Goal: Task Accomplishment & Management: Use online tool/utility

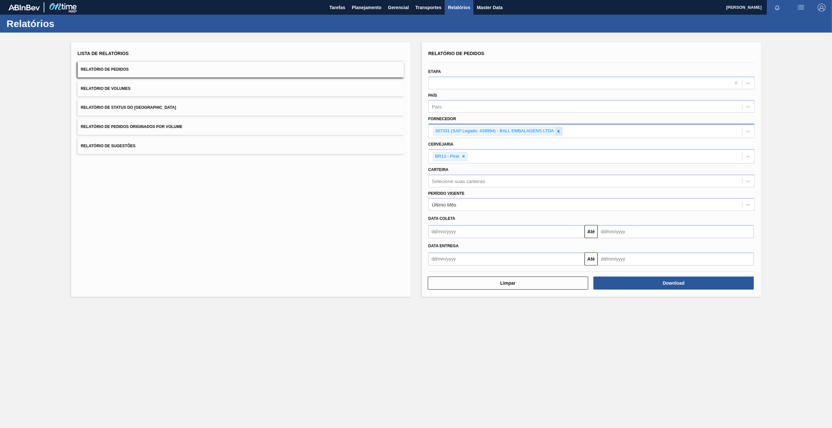
click at [559, 131] on icon at bounding box center [558, 131] width 5 height 5
paste input "280304"
type input "280304"
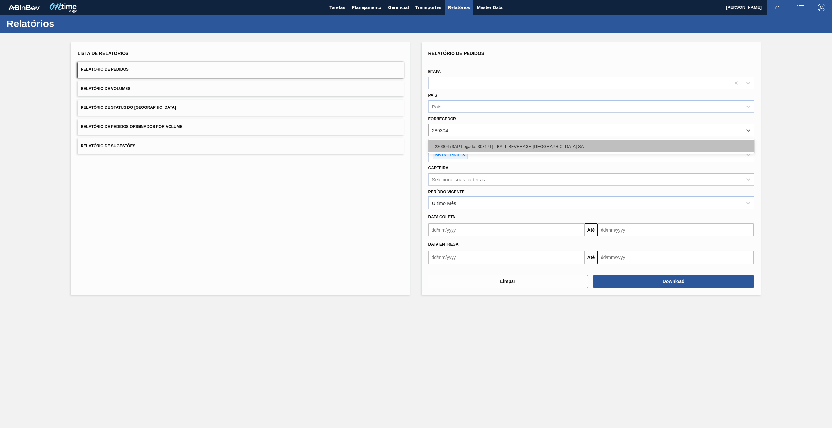
click at [468, 147] on div "280304 (SAP Legado: 303171) - BALL BEVERAGE [GEOGRAPHIC_DATA] SA" at bounding box center [591, 146] width 326 height 12
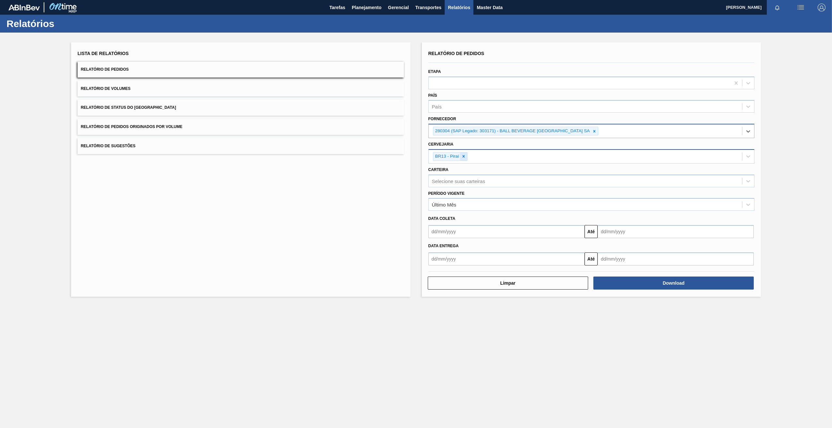
click at [464, 156] on icon at bounding box center [463, 156] width 2 height 2
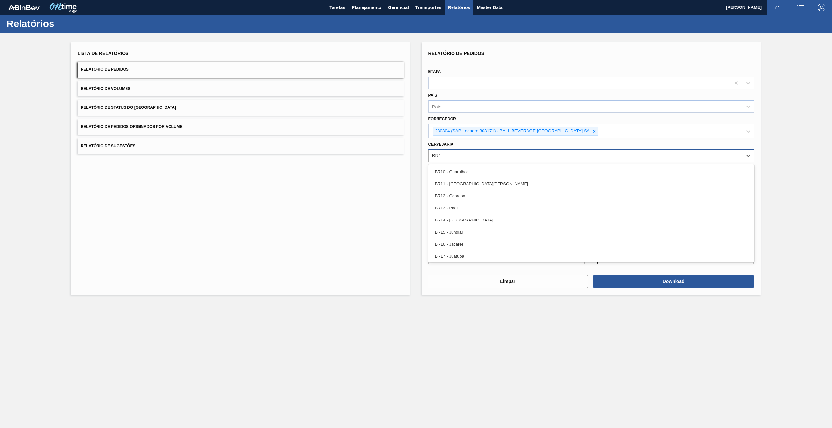
type input "BR18"
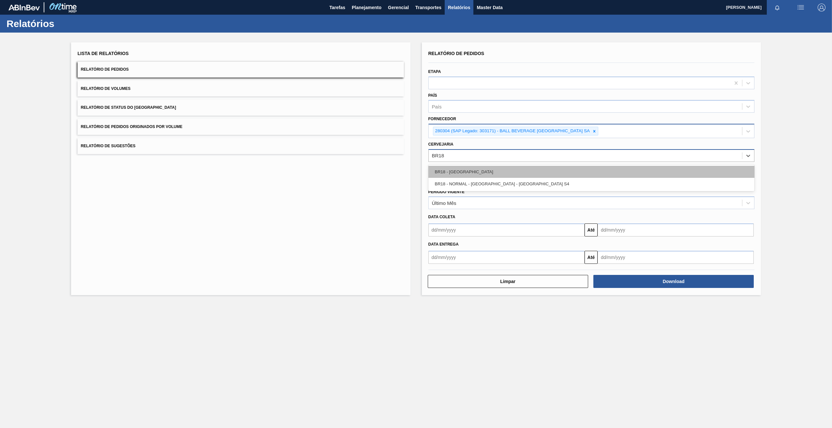
click at [468, 172] on div "BR18 - [GEOGRAPHIC_DATA]" at bounding box center [591, 172] width 326 height 12
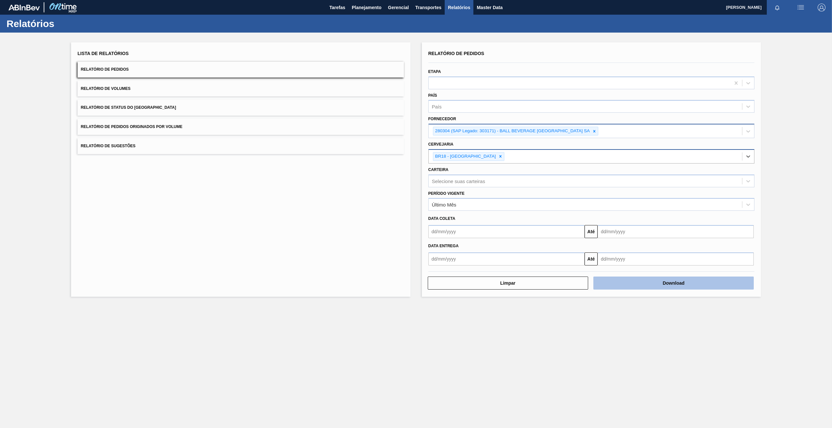
click at [646, 285] on button "Download" at bounding box center [673, 283] width 160 height 13
